Goal: Information Seeking & Learning: Compare options

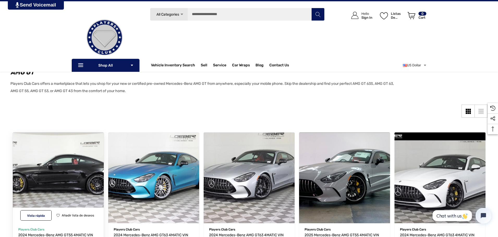
scroll to position [78, 0]
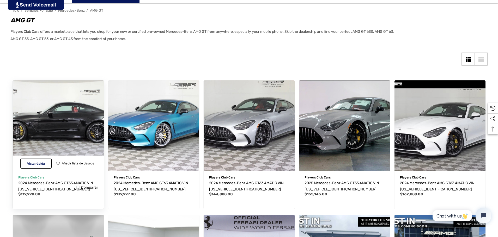
click at [71, 151] on img "2024 Mercedes-Benz AMG GT55 4MATIC VIN W1KRJ8AB8RF000444,$119,998.00\a" at bounding box center [58, 126] width 100 height 100
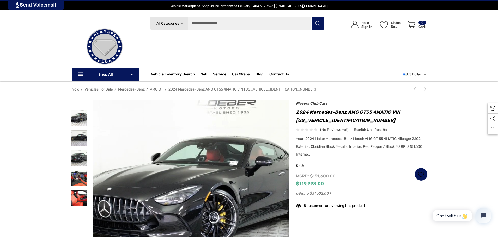
scroll to position [26, 0]
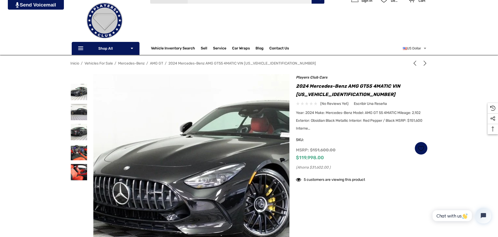
click at [134, 145] on img at bounding box center [232, 180] width 334 height 250
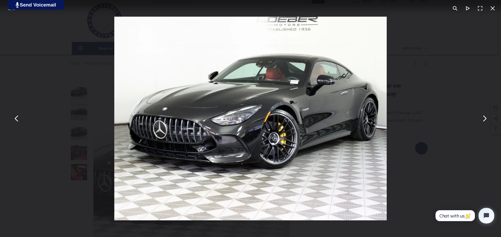
click at [488, 122] on button "You can close this modal content with the ESC key" at bounding box center [484, 119] width 13 height 13
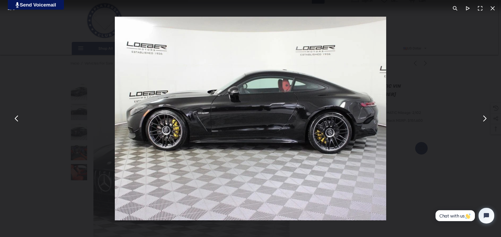
click at [488, 122] on button "You can close this modal content with the ESC key" at bounding box center [484, 119] width 13 height 13
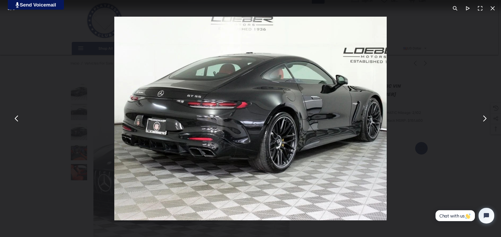
click at [488, 122] on button "You can close this modal content with the ESC key" at bounding box center [484, 119] width 13 height 13
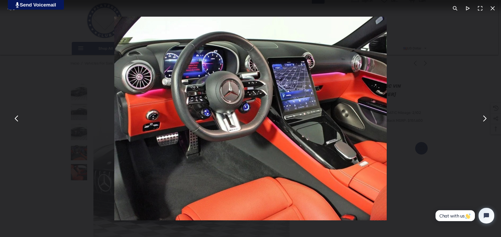
click at [488, 122] on button "You can close this modal content with the ESC key" at bounding box center [484, 119] width 13 height 13
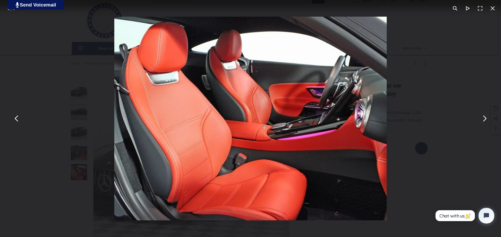
click at [488, 122] on button "You can close this modal content with the ESC key" at bounding box center [484, 119] width 13 height 13
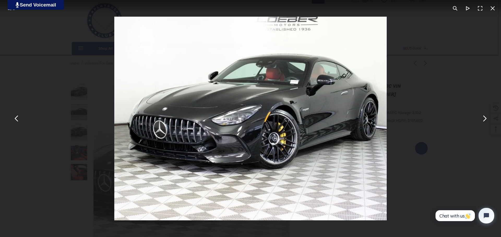
click at [488, 122] on button "You can close this modal content with the ESC key" at bounding box center [484, 119] width 13 height 13
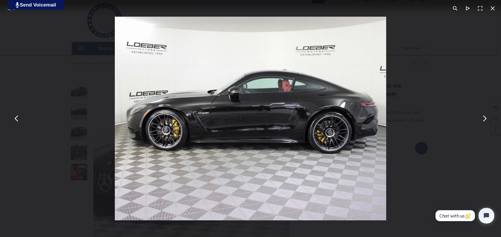
click at [488, 122] on button "You can close this modal content with the ESC key" at bounding box center [484, 119] width 13 height 13
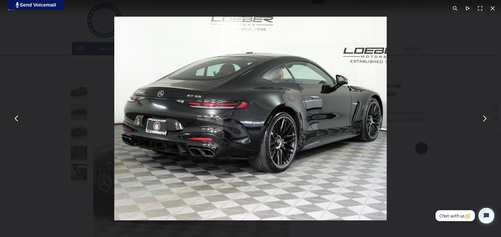
click at [456, 124] on div "You can close this modal content with the ESC key" at bounding box center [250, 118] width 501 height 237
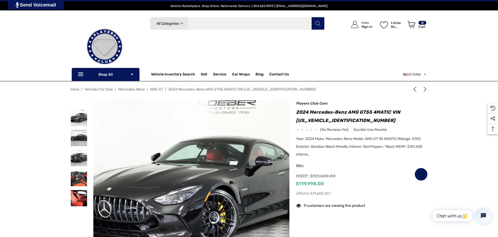
click at [223, 25] on input "Buscar" at bounding box center [237, 23] width 175 height 13
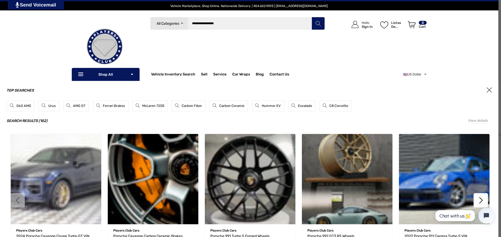
type input "**********"
click at [319, 25] on use "Buscar" at bounding box center [317, 23] width 5 height 5
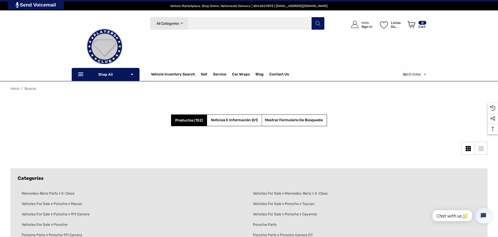
click at [248, 25] on input "Buscar" at bounding box center [237, 23] width 175 height 13
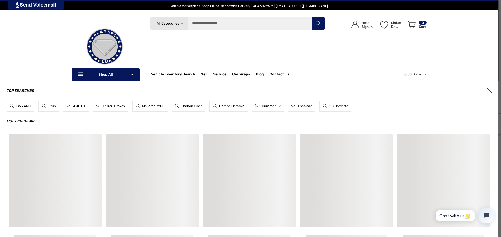
click at [316, 46] on div "Buscar All Categories Icon Arrow Down Icon Arrow Down Icon Arrow Up Icon Arrow …" at bounding box center [237, 45] width 179 height 56
click at [331, 46] on div "Icon User Account Icon User Account Hello Sign In Listas de deseos Listas de de…" at bounding box center [377, 45] width 100 height 56
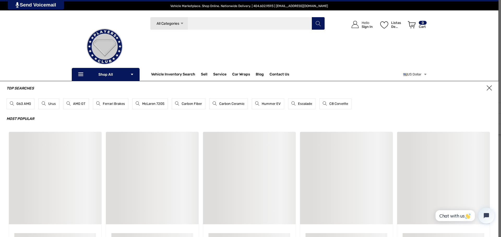
click at [213, 28] on input "Buscar" at bounding box center [237, 23] width 175 height 13
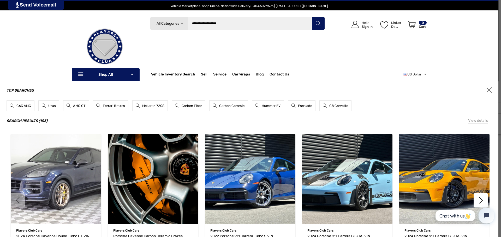
type input "**********"
click at [311, 17] on button "Buscar" at bounding box center [317, 23] width 13 height 13
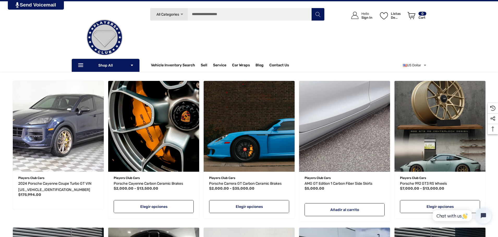
scroll to position [78, 0]
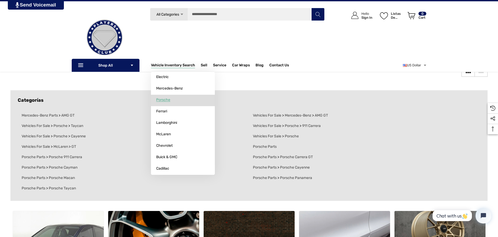
click at [168, 100] on span "Porsche" at bounding box center [163, 100] width 14 height 5
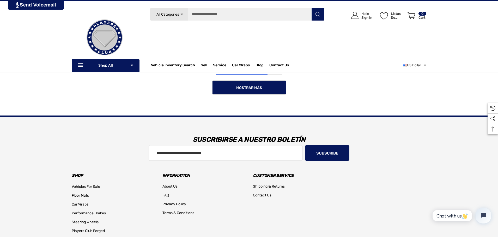
scroll to position [417, 0]
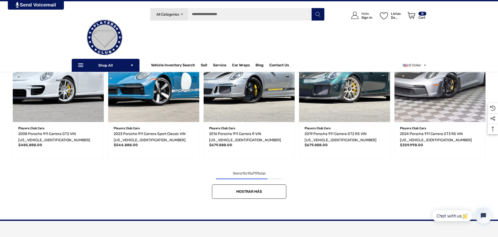
click at [231, 190] on link "Mostrar más" at bounding box center [249, 192] width 74 height 14
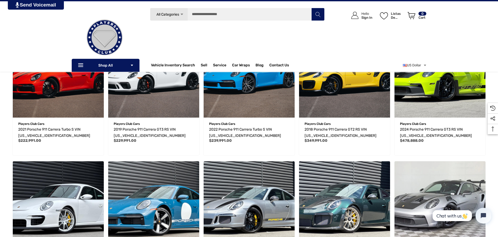
scroll to position [130, 0]
